Goal: Find contact information: Find contact information

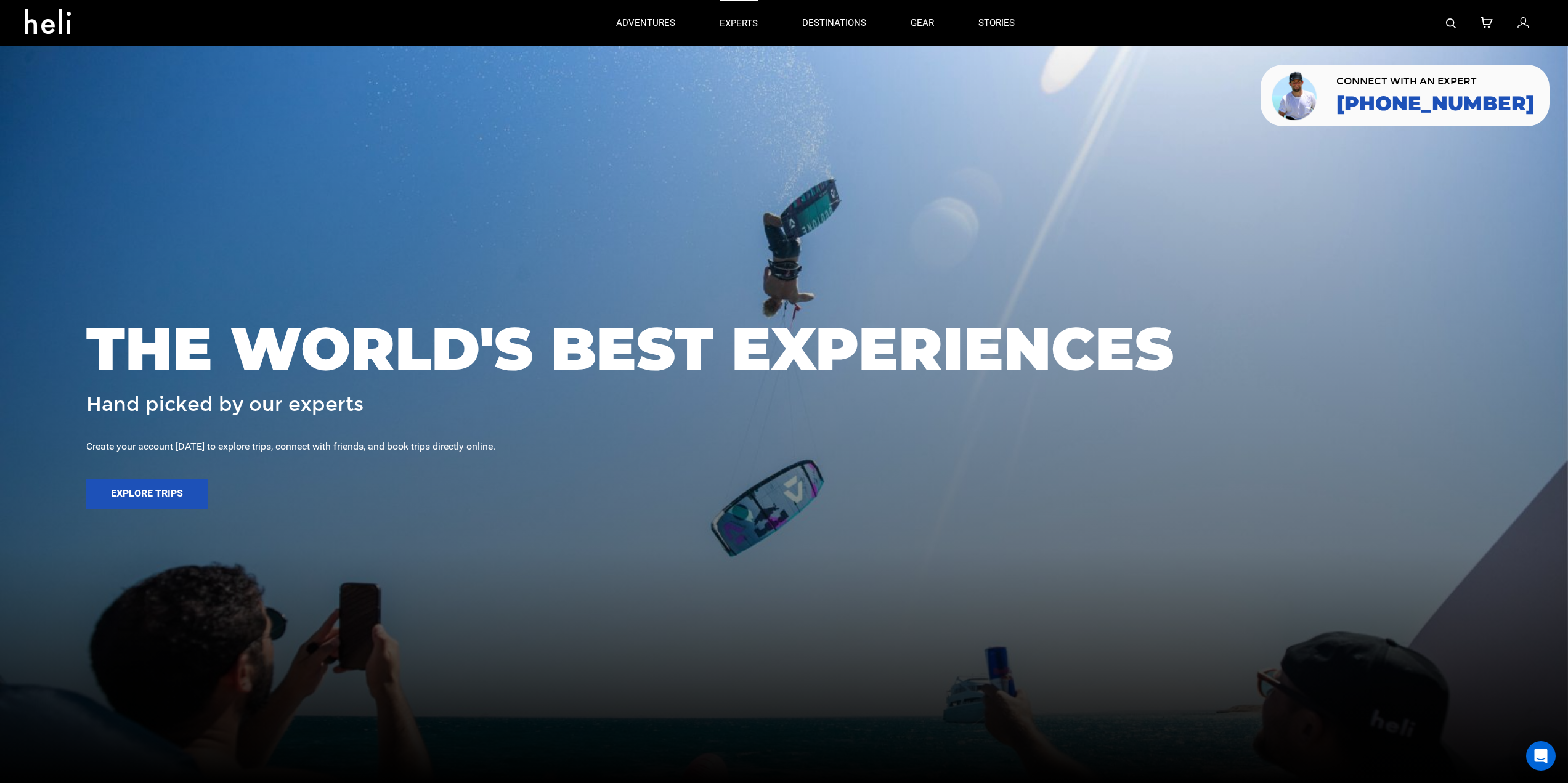
click at [737, 22] on p "experts" at bounding box center [739, 24] width 38 height 13
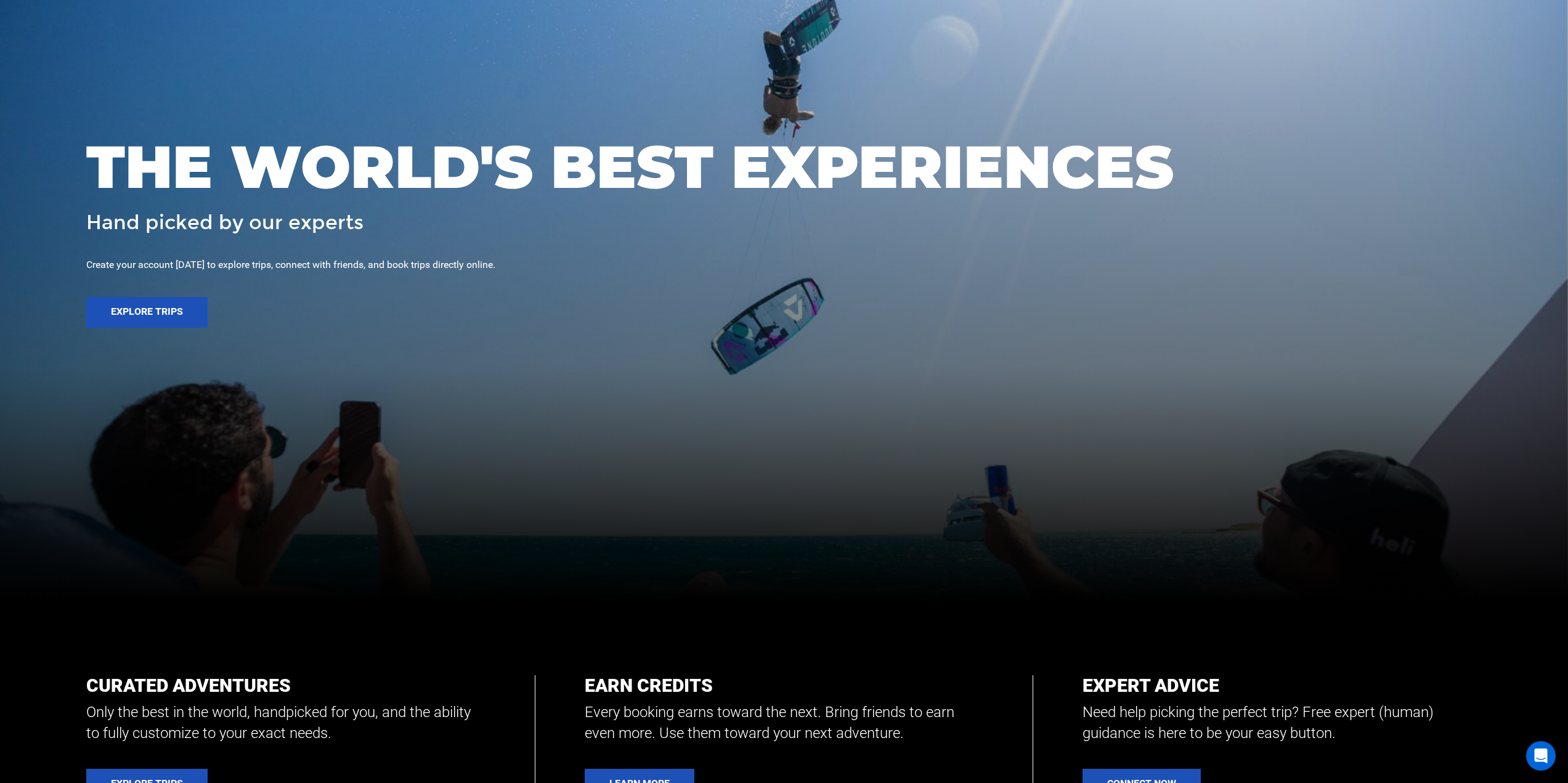
scroll to position [185, 0]
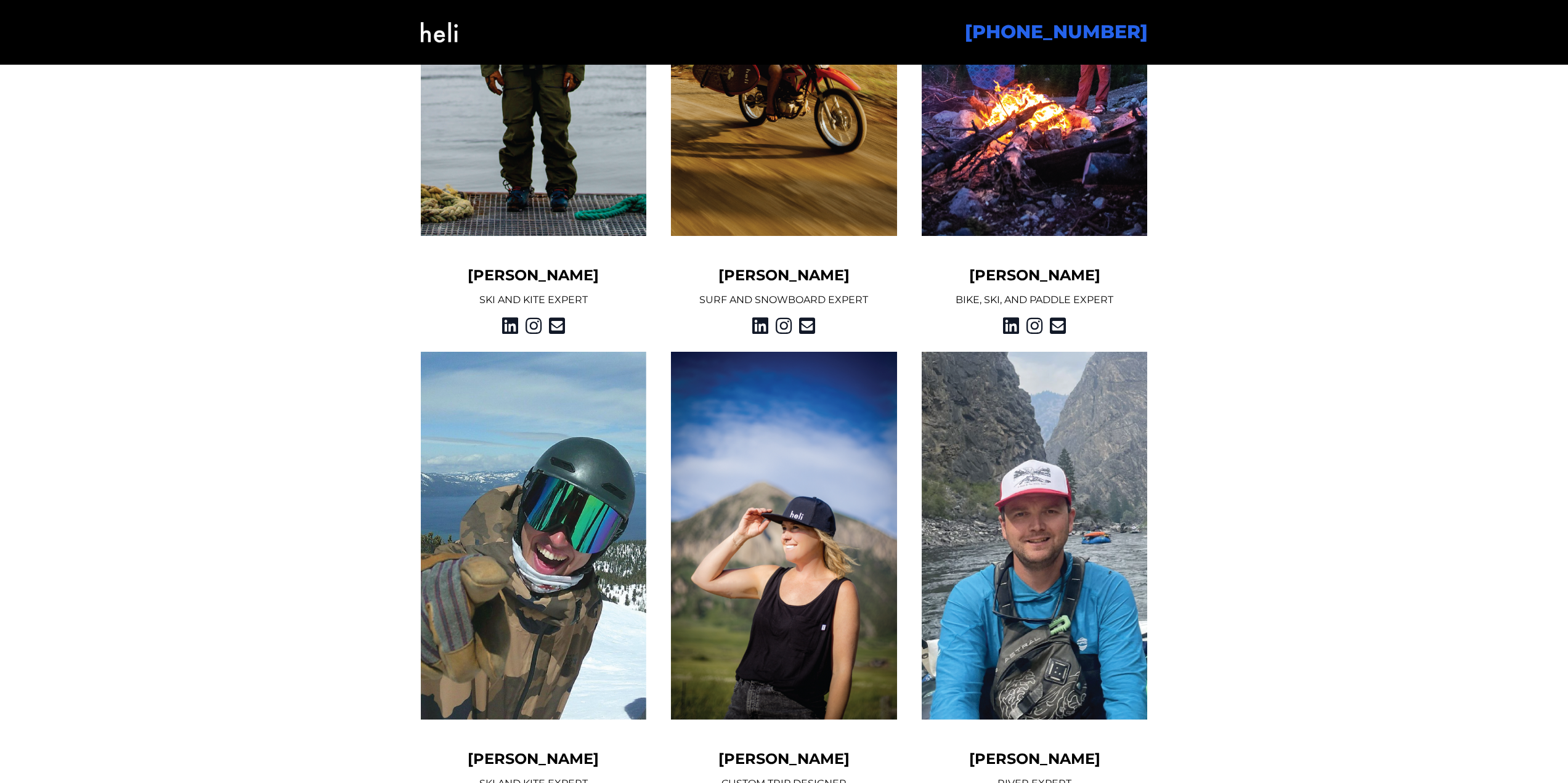
scroll to position [1140, 0]
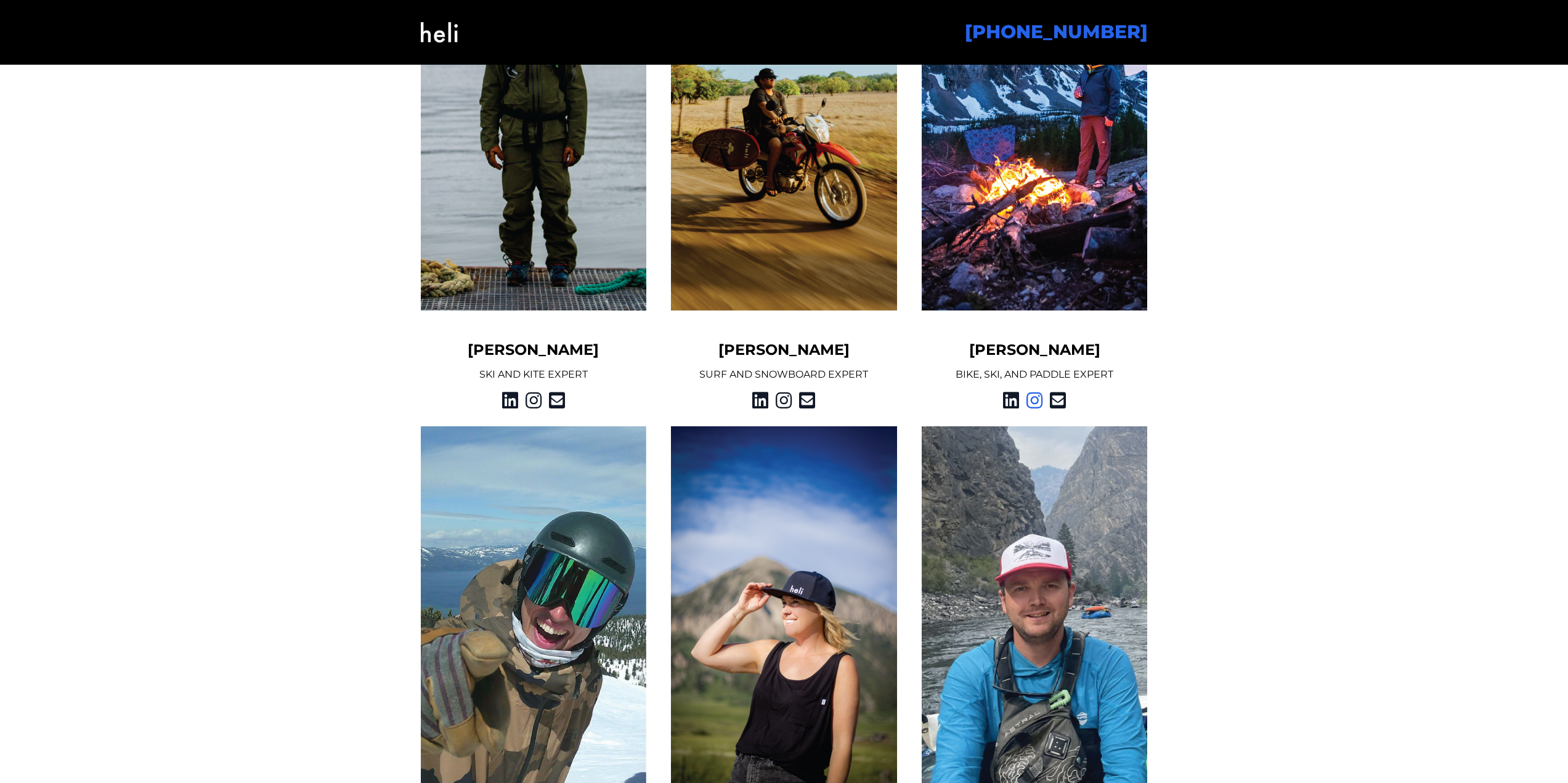
click at [1031, 403] on icon at bounding box center [1034, 400] width 16 height 22
